Goal: Information Seeking & Learning: Check status

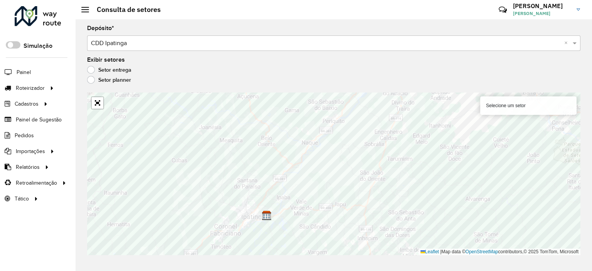
click at [92, 42] on input "text" at bounding box center [326, 43] width 471 height 9
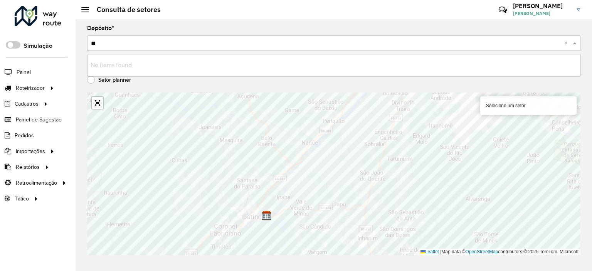
type input "*"
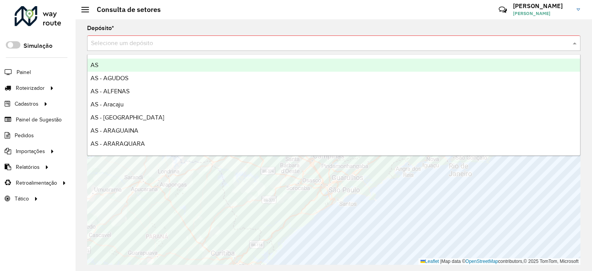
click at [136, 25] on div "Depósito * Selecione um depósito Este campo é obrigatório" at bounding box center [334, 42] width 494 height 35
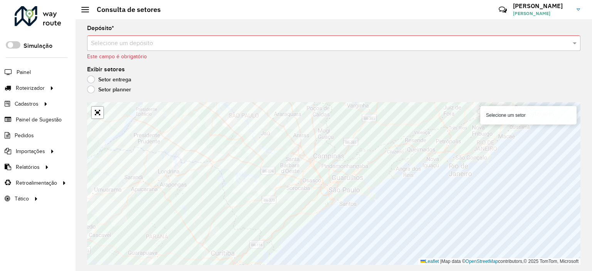
click at [137, 44] on input "text" at bounding box center [326, 43] width 471 height 9
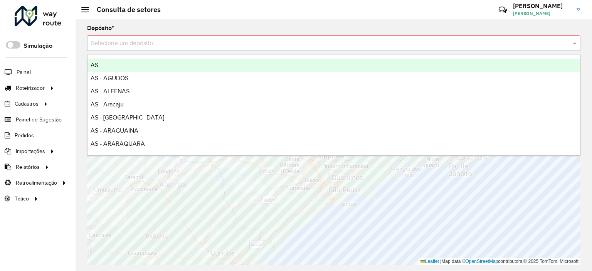
click at [162, 42] on input "text" at bounding box center [326, 43] width 471 height 9
type input "***"
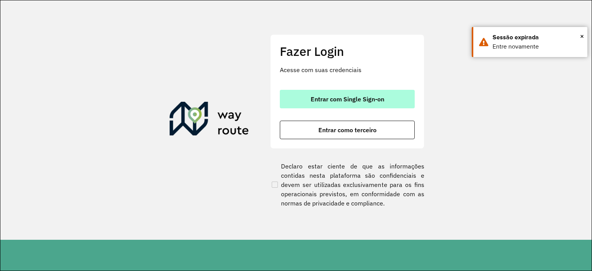
click at [338, 96] on span "Entrar com Single Sign-on" at bounding box center [348, 99] width 74 height 6
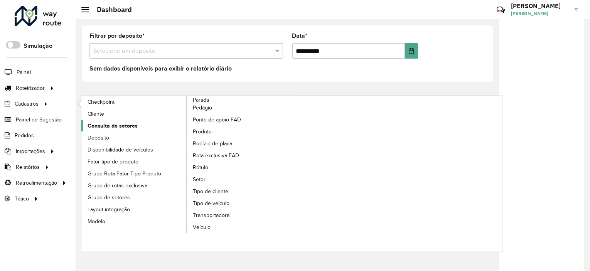
click at [111, 122] on span "Consulta de setores" at bounding box center [113, 126] width 50 height 8
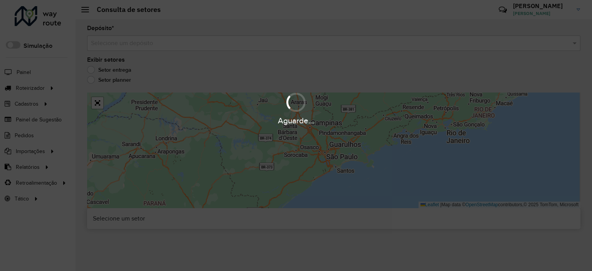
click at [216, 40] on input "text" at bounding box center [326, 43] width 471 height 9
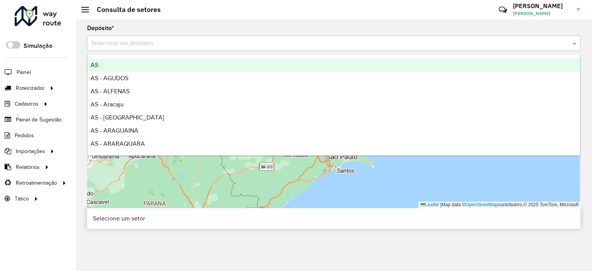
click at [216, 40] on input "text" at bounding box center [326, 43] width 471 height 9
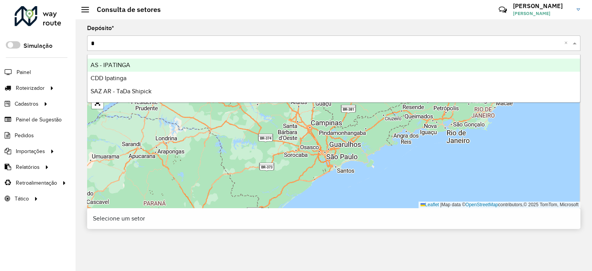
type input "**"
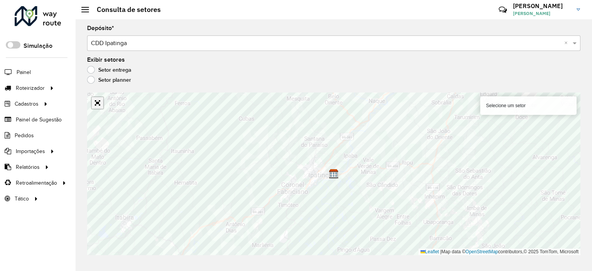
click at [97, 103] on link "Abrir mapa em tela cheia" at bounding box center [98, 103] width 12 height 12
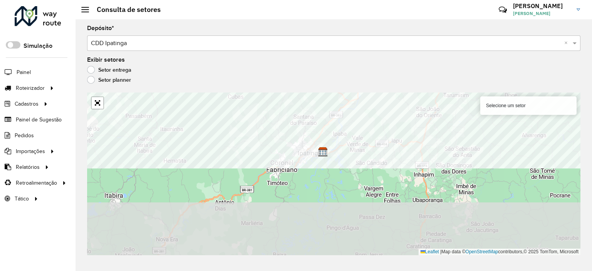
click at [364, 67] on formly-group "Depósito * Selecione um depósito × CDD Ipatinga × Exibir setores Setor entrega …" at bounding box center [334, 140] width 494 height 230
